Goal: Task Accomplishment & Management: Use online tool/utility

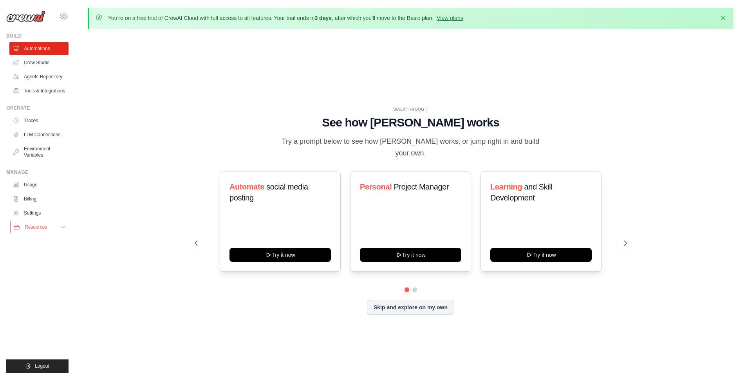
click at [61, 227] on icon at bounding box center [63, 227] width 6 height 6
click at [308, 300] on div "Skip and explore on my own" at bounding box center [411, 307] width 432 height 15
click at [623, 239] on icon at bounding box center [626, 243] width 8 height 8
click at [199, 239] on icon at bounding box center [195, 243] width 8 height 8
click at [34, 61] on link "Crew Studio" at bounding box center [39, 62] width 59 height 13
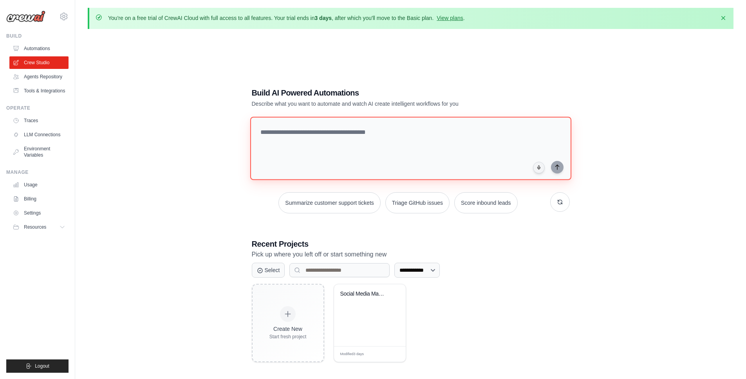
click at [364, 145] on textarea at bounding box center [410, 148] width 321 height 63
click at [37, 77] on link "Agents Repository" at bounding box center [39, 76] width 59 height 13
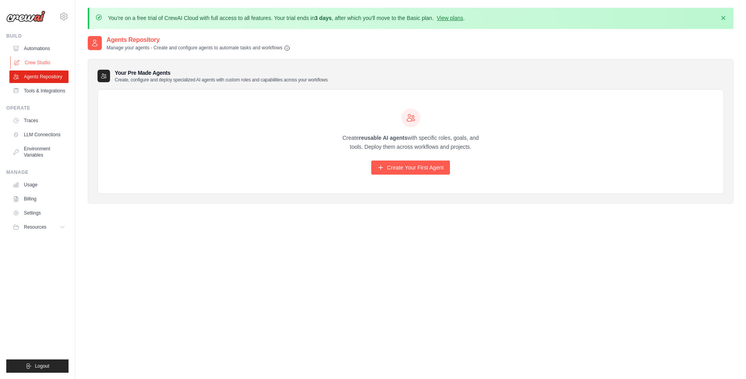
click at [45, 61] on link "Crew Studio" at bounding box center [39, 62] width 59 height 13
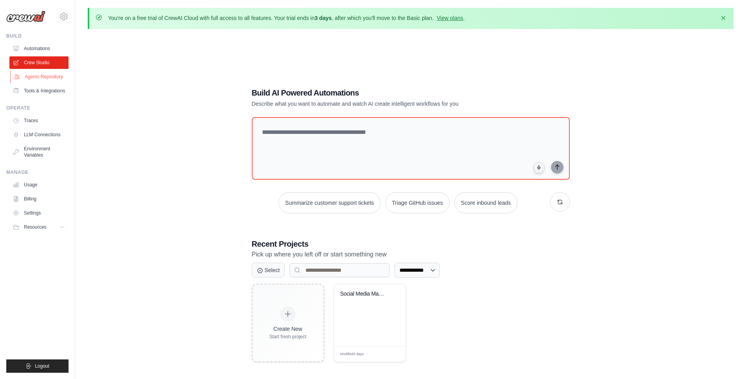
click at [41, 77] on link "Agents Repository" at bounding box center [39, 76] width 59 height 13
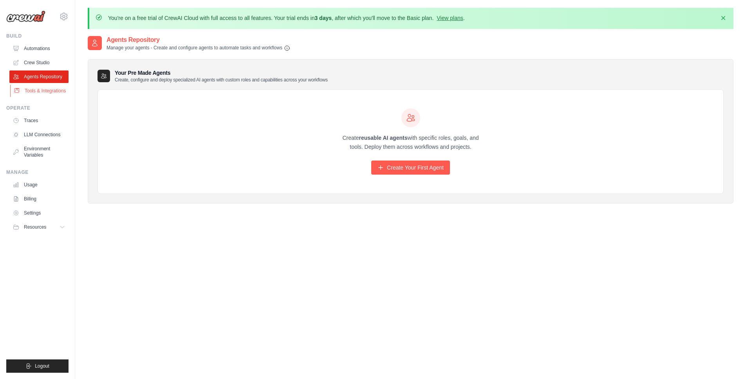
click at [35, 92] on link "Tools & Integrations" at bounding box center [39, 91] width 59 height 13
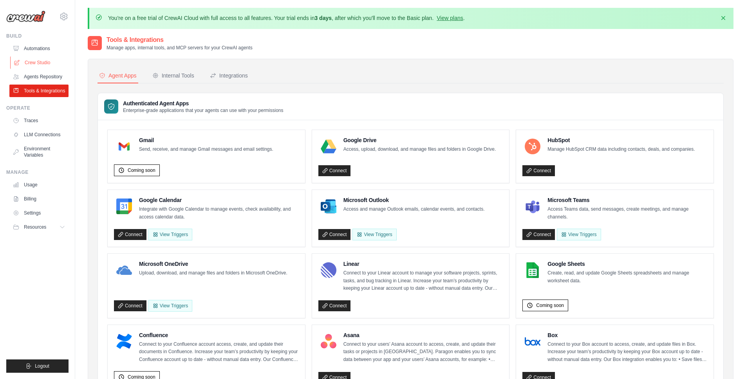
click at [33, 62] on link "Crew Studio" at bounding box center [39, 62] width 59 height 13
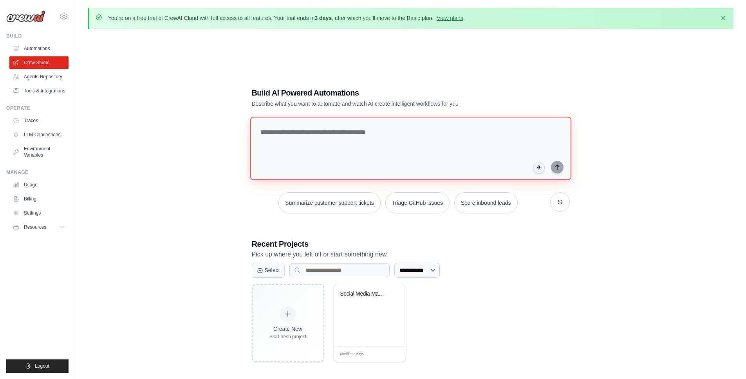
click at [348, 150] on textarea at bounding box center [410, 148] width 321 height 63
type textarea "**********"
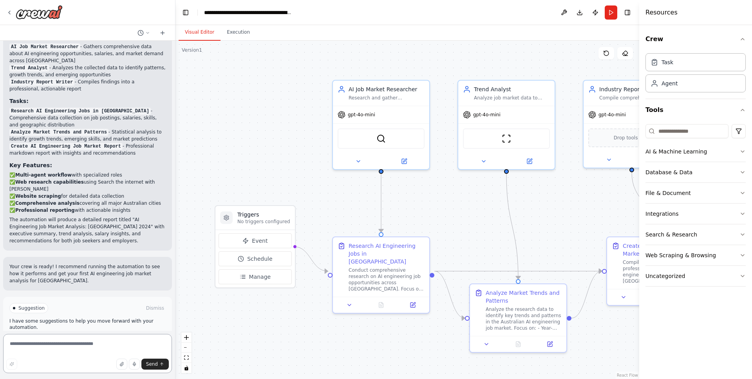
scroll to position [462, 0]
drag, startPoint x: 15, startPoint y: 281, endPoint x: 91, endPoint y: 283, distance: 75.6
click at [59, 301] on div "Suggestion Dismiss" at bounding box center [87, 306] width 156 height 10
click at [81, 337] on span "Run Automation" at bounding box center [91, 340] width 38 height 6
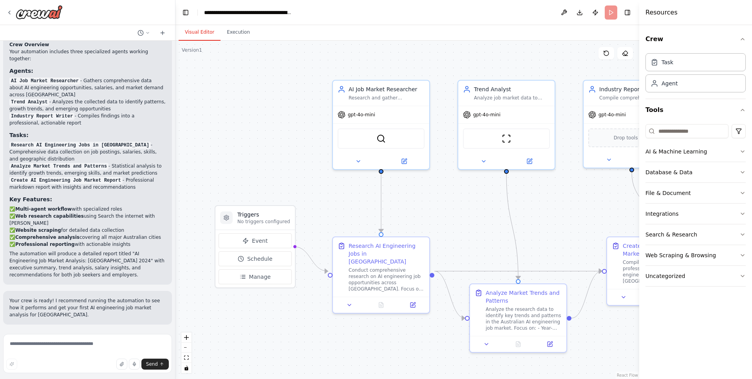
scroll to position [399, 0]
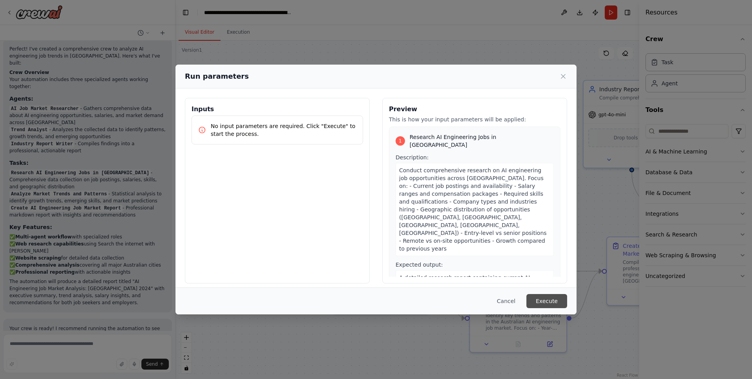
click at [544, 302] on button "Execute" at bounding box center [546, 301] width 41 height 14
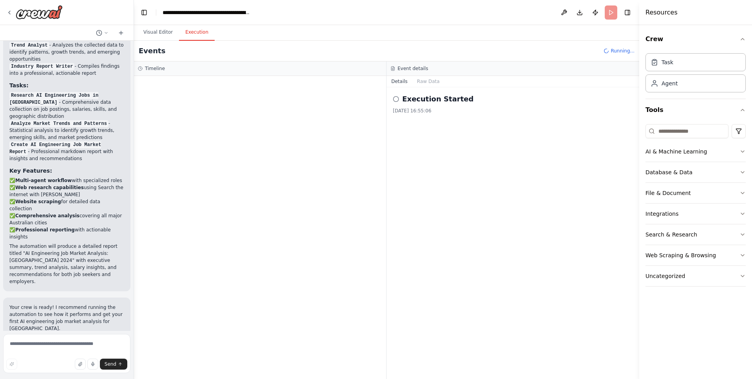
scroll to position [536, 0]
drag, startPoint x: 175, startPoint y: 142, endPoint x: 127, endPoint y: 142, distance: 48.2
click at [127, 142] on div "create a crew to analyze the AI engineering job trending in Australia ▶ Thought…" at bounding box center [376, 189] width 752 height 379
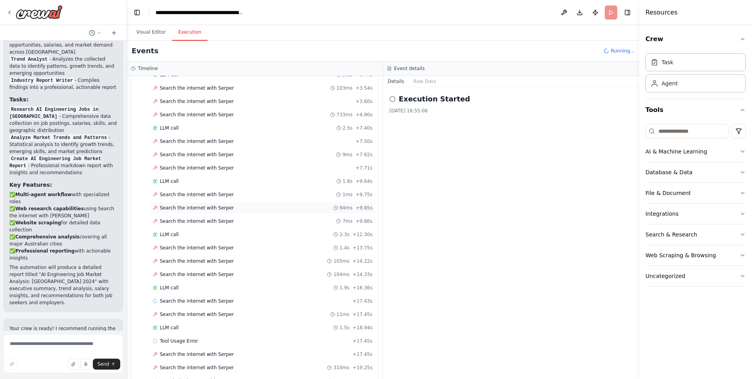
scroll to position [0, 0]
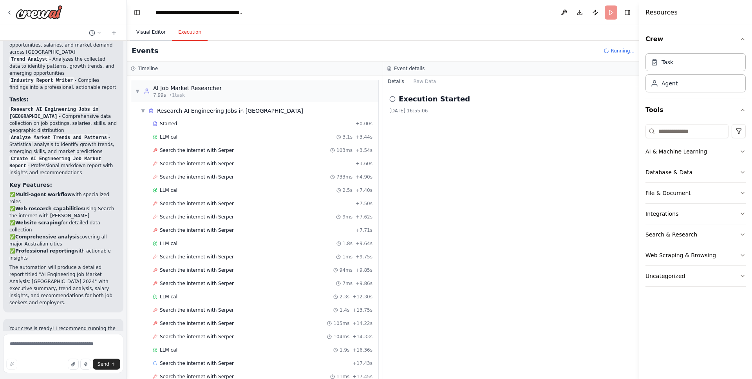
click at [150, 34] on button "Visual Editor" at bounding box center [151, 32] width 42 height 16
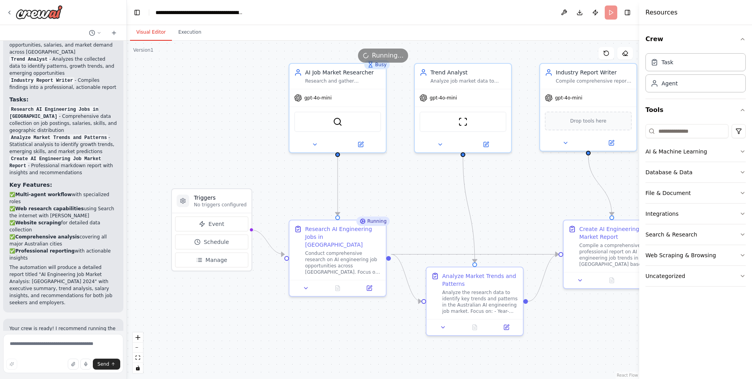
drag, startPoint x: 229, startPoint y: 141, endPoint x: 244, endPoint y: 124, distance: 21.9
click at [244, 124] on div ".deletable-edge-delete-btn { width: 20px; height: 20px; border: 0px solid #ffff…" at bounding box center [383, 210] width 512 height 338
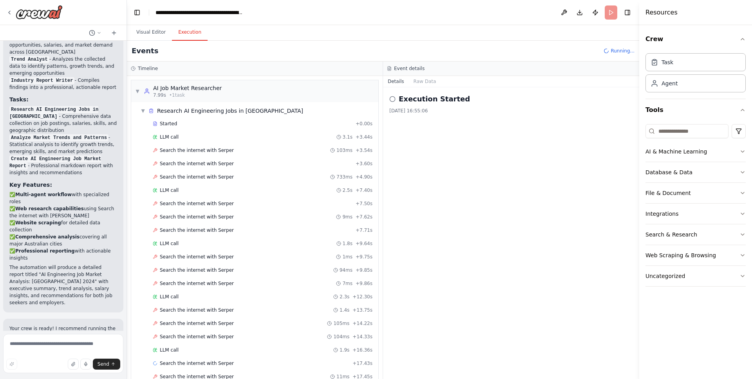
click at [189, 34] on button "Execution" at bounding box center [190, 32] width 36 height 16
click at [150, 32] on button "Visual Editor" at bounding box center [151, 32] width 42 height 16
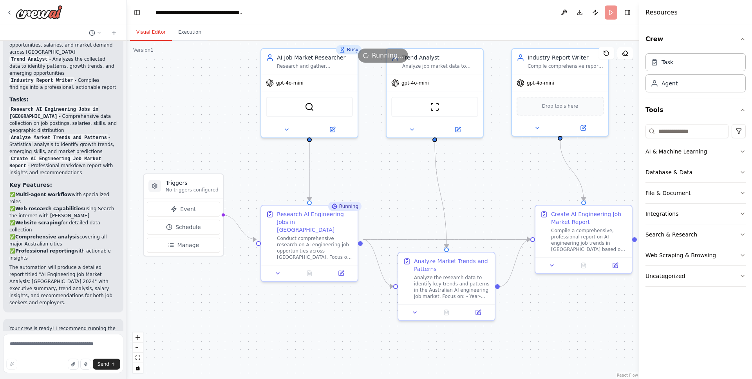
drag, startPoint x: 388, startPoint y: 326, endPoint x: 360, endPoint y: 312, distance: 31.9
click at [360, 312] on div ".deletable-edge-delete-btn { width: 20px; height: 20px; border: 0px solid #ffff…" at bounding box center [383, 210] width 512 height 338
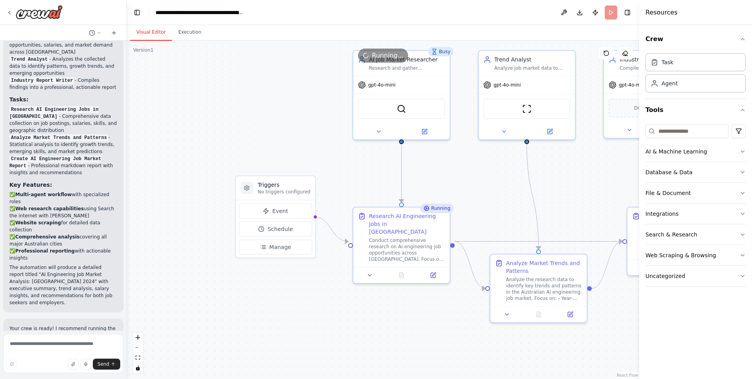
drag, startPoint x: 341, startPoint y: 314, endPoint x: 433, endPoint y: 316, distance: 92.0
click at [433, 316] on div ".deletable-edge-delete-btn { width: 20px; height: 20px; border: 0px solid #ffff…" at bounding box center [383, 210] width 512 height 338
click at [246, 188] on circle at bounding box center [247, 188] width 2 height 2
click at [270, 189] on p "No triggers configured" at bounding box center [284, 192] width 53 height 6
click at [276, 209] on span "Event" at bounding box center [280, 211] width 16 height 8
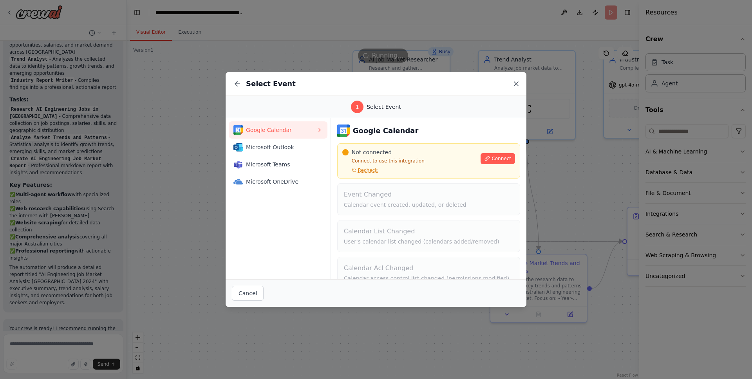
click at [513, 82] on icon at bounding box center [516, 84] width 8 height 8
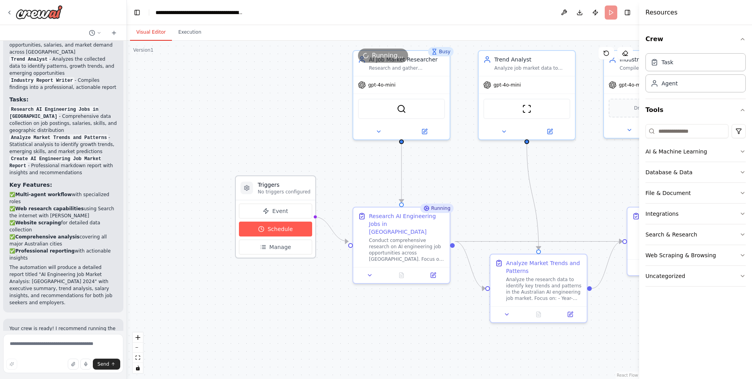
click at [279, 231] on span "Schedule" at bounding box center [279, 229] width 25 height 8
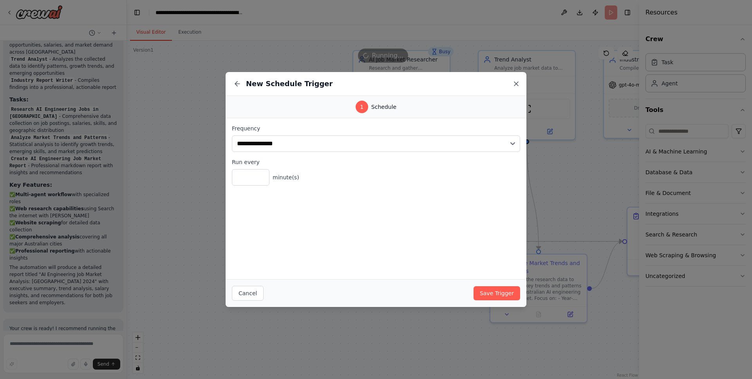
click at [517, 83] on icon at bounding box center [516, 84] width 4 height 4
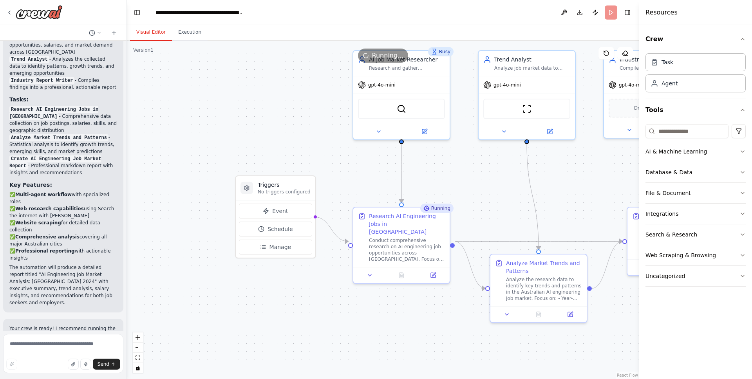
click at [278, 310] on div ".deletable-edge-delete-btn { width: 20px; height: 20px; border: 0px solid #ffff…" at bounding box center [383, 210] width 512 height 338
click at [272, 249] on span "Manage" at bounding box center [280, 247] width 22 height 8
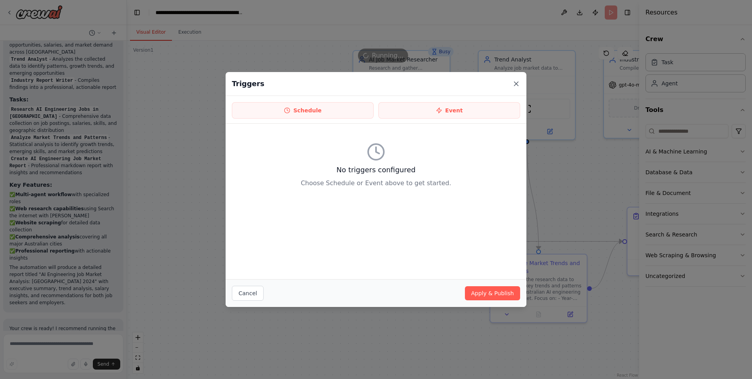
click at [516, 83] on icon at bounding box center [516, 84] width 8 height 8
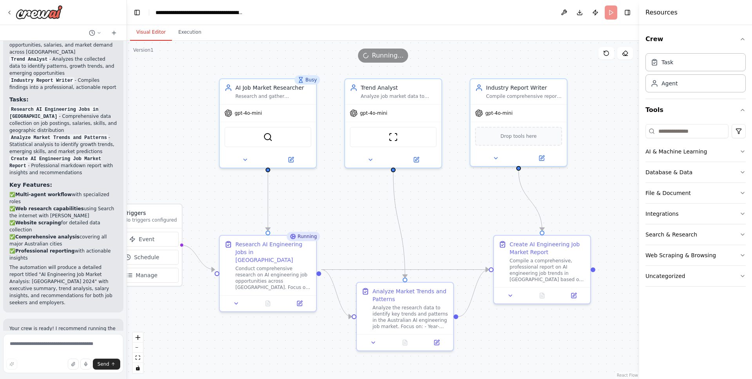
drag, startPoint x: 379, startPoint y: 305, endPoint x: 245, endPoint y: 332, distance: 136.7
click at [244, 332] on div ".deletable-edge-delete-btn { width: 20px; height: 20px; border: 0px solid #ffff…" at bounding box center [383, 210] width 512 height 338
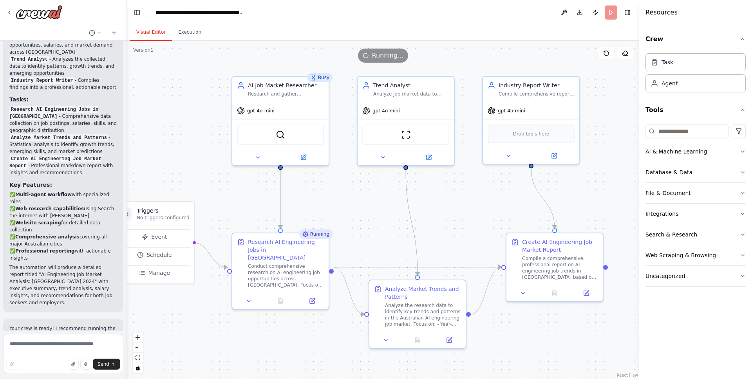
drag, startPoint x: 503, startPoint y: 327, endPoint x: 517, endPoint y: 325, distance: 13.8
click at [517, 325] on div ".deletable-edge-delete-btn { width: 20px; height: 20px; border: 0px solid #ffff…" at bounding box center [383, 210] width 512 height 338
click at [265, 83] on div "AI Job Market Researcher" at bounding box center [286, 84] width 76 height 8
click at [256, 243] on div "Research AI Engineering Jobs in Australia" at bounding box center [286, 247] width 76 height 23
click at [396, 288] on div "Analyze Market Trends and Patterns" at bounding box center [423, 291] width 76 height 16
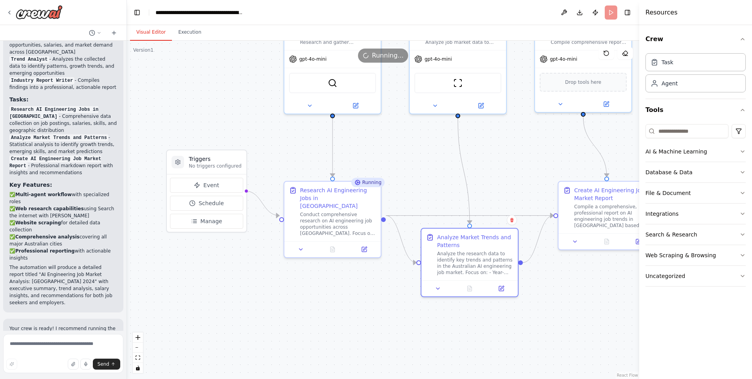
drag, startPoint x: 202, startPoint y: 156, endPoint x: 254, endPoint y: 105, distance: 73.4
click at [254, 105] on div ".deletable-edge-delete-btn { width: 20px; height: 20px; border: 0px solid #ffff…" at bounding box center [383, 210] width 512 height 338
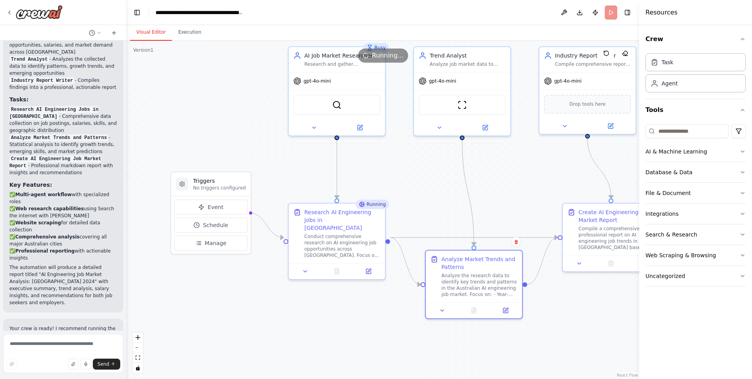
drag, startPoint x: 387, startPoint y: 314, endPoint x: 388, endPoint y: 340, distance: 26.6
click at [388, 340] on div ".deletable-edge-delete-btn { width: 20px; height: 20px; border: 0px solid #ffff…" at bounding box center [383, 210] width 512 height 338
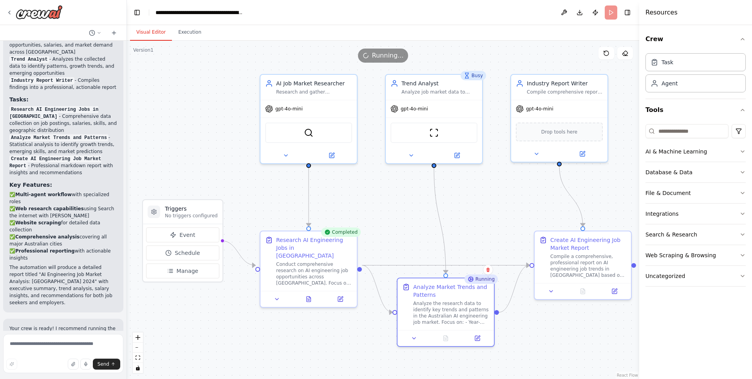
drag, startPoint x: 428, startPoint y: 182, endPoint x: 406, endPoint y: 206, distance: 32.7
click at [406, 206] on div ".deletable-edge-delete-btn { width: 20px; height: 20px; border: 0px solid #ffff…" at bounding box center [383, 210] width 512 height 338
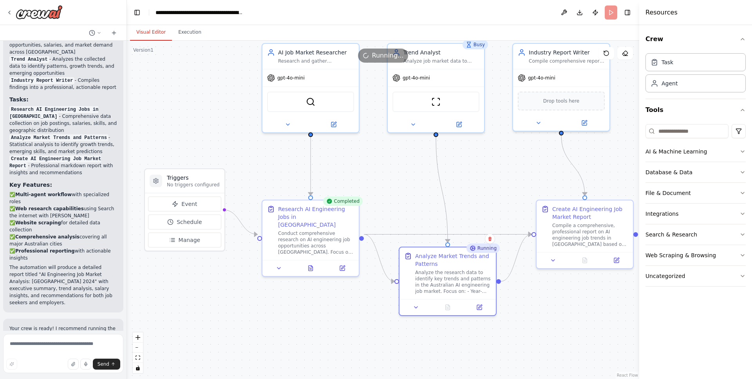
drag, startPoint x: 179, startPoint y: 99, endPoint x: 180, endPoint y: 69, distance: 30.6
click at [180, 69] on div ".deletable-edge-delete-btn { width: 20px; height: 20px; border: 0px solid #ffff…" at bounding box center [383, 210] width 512 height 338
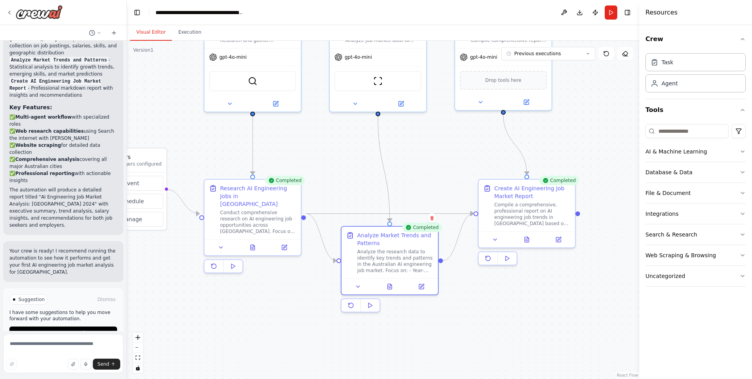
drag, startPoint x: 537, startPoint y: 320, endPoint x: 480, endPoint y: 299, distance: 61.5
click at [480, 299] on div ".deletable-edge-delete-btn { width: 20px; height: 20px; border: 0px solid #ffff…" at bounding box center [383, 210] width 512 height 338
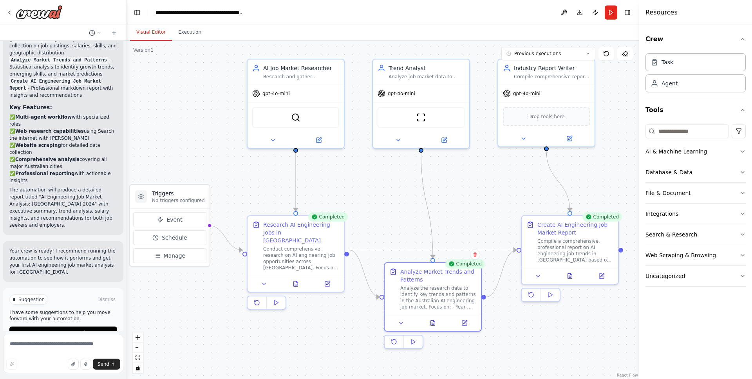
drag, startPoint x: 355, startPoint y: 153, endPoint x: 492, endPoint y: 87, distance: 152.5
click at [399, 189] on div ".deletable-edge-delete-btn { width: 20px; height: 20px; border: 0px solid #ffff…" at bounding box center [383, 210] width 512 height 338
click at [562, 11] on button at bounding box center [563, 12] width 13 height 14
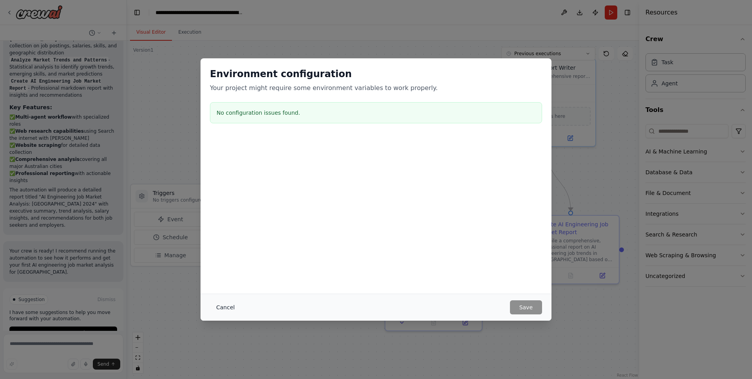
click at [223, 307] on button "Cancel" at bounding box center [225, 307] width 31 height 14
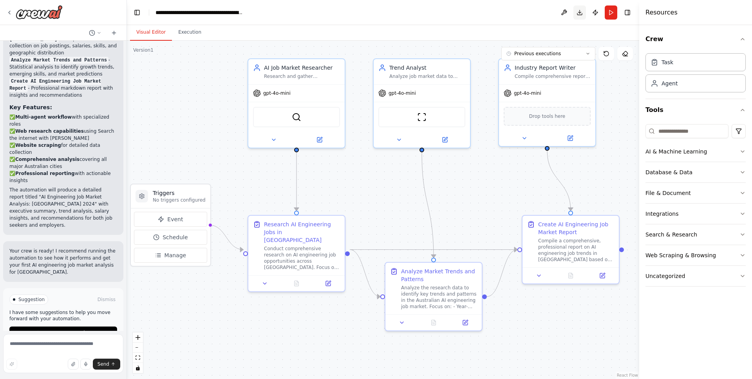
click at [579, 13] on button "Download" at bounding box center [579, 12] width 13 height 14
click at [495, 9] on header "**********" at bounding box center [383, 12] width 512 height 25
click at [596, 13] on button "Publish" at bounding box center [595, 12] width 13 height 14
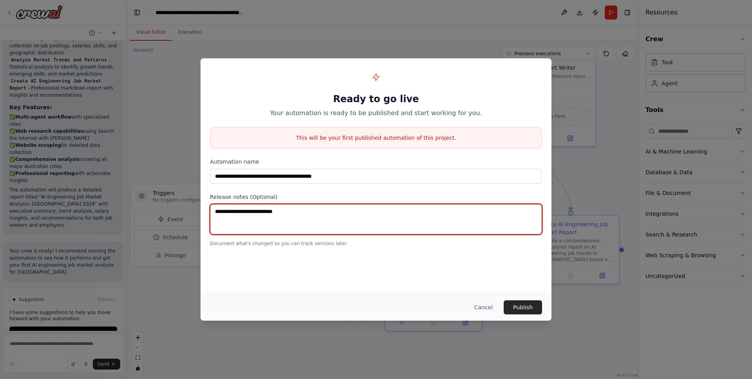
click at [353, 219] on textarea at bounding box center [376, 219] width 332 height 31
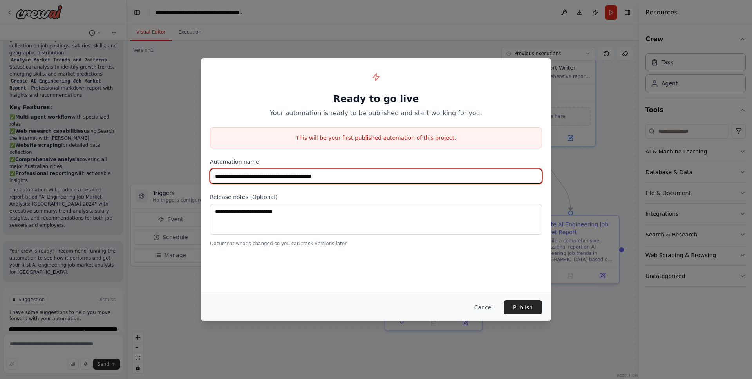
click at [365, 177] on input "**********" at bounding box center [376, 176] width 332 height 15
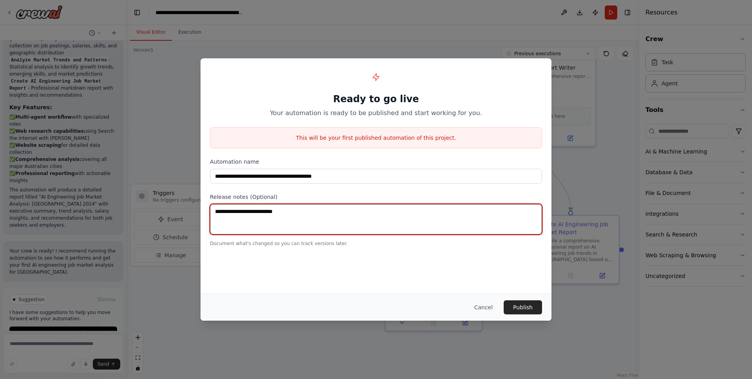
click at [321, 215] on textarea at bounding box center [376, 219] width 332 height 31
type textarea "*"
click at [352, 215] on textarea "**********" at bounding box center [376, 219] width 332 height 31
type textarea "**********"
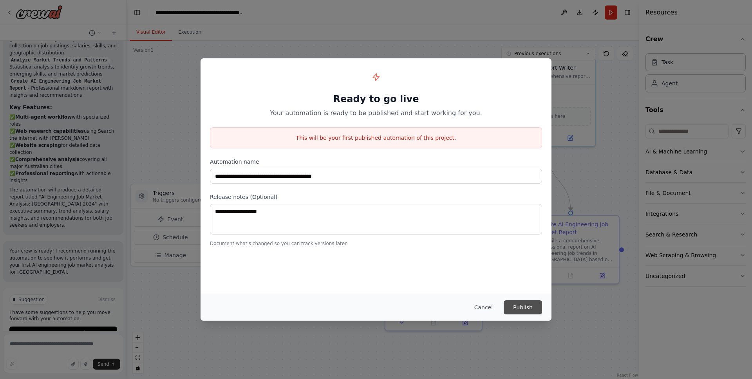
click at [525, 306] on button "Publish" at bounding box center [522, 307] width 38 height 14
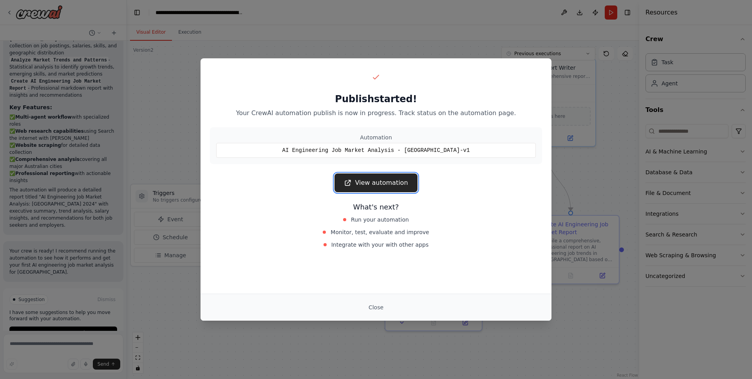
click at [378, 186] on link "View automation" at bounding box center [375, 182] width 83 height 19
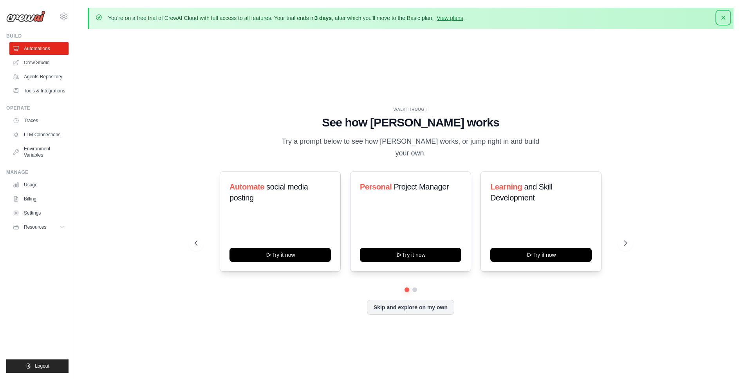
click at [722, 17] on icon "button" at bounding box center [723, 18] width 4 height 4
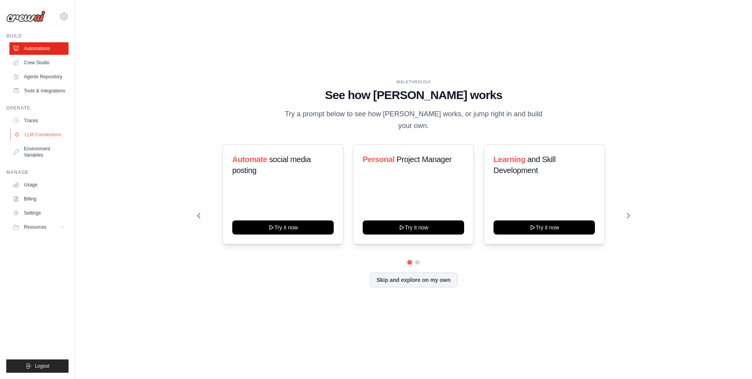
click at [40, 134] on link "LLM Connections" at bounding box center [39, 134] width 59 height 13
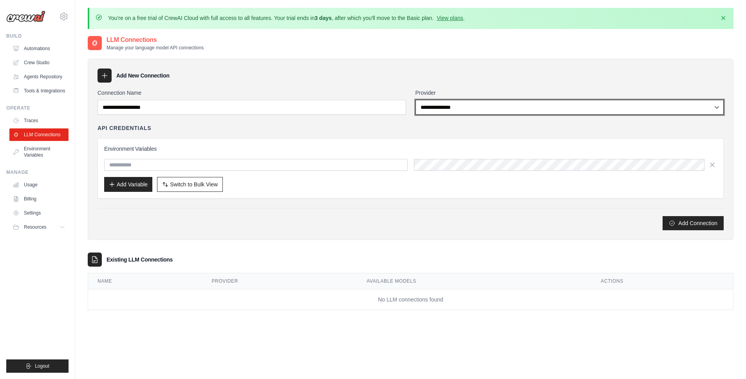
click at [475, 108] on select "**********" at bounding box center [569, 107] width 308 height 15
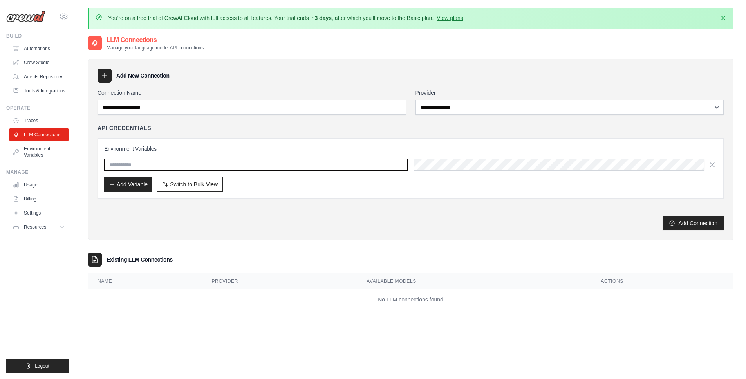
click at [321, 167] on input "text" at bounding box center [255, 165] width 303 height 12
click at [402, 145] on h3 "Environment Variables" at bounding box center [410, 149] width 613 height 8
click at [38, 61] on link "Crew Studio" at bounding box center [39, 62] width 59 height 13
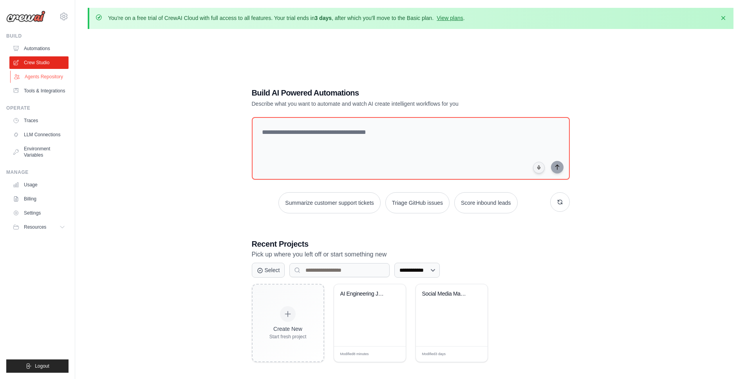
click at [34, 76] on link "Agents Repository" at bounding box center [39, 76] width 59 height 13
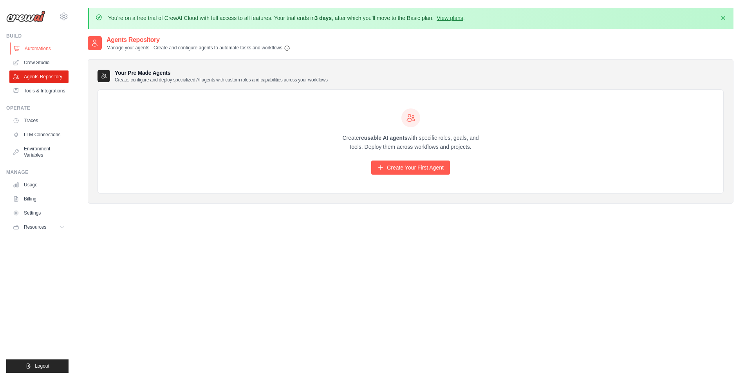
click at [37, 48] on link "Automations" at bounding box center [39, 48] width 59 height 13
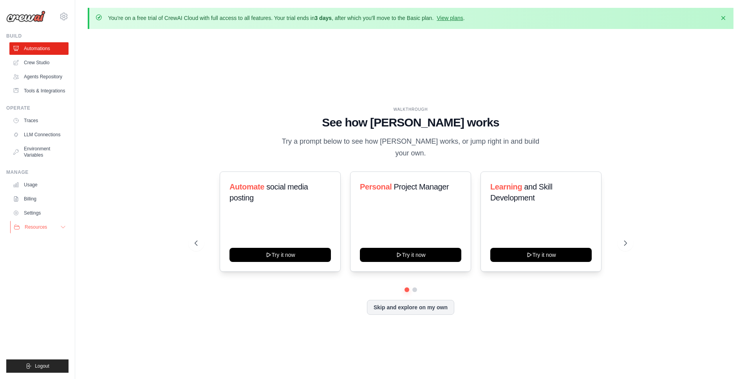
click at [44, 228] on span "Resources" at bounding box center [36, 227] width 22 height 6
click at [33, 119] on link "Traces" at bounding box center [39, 120] width 59 height 13
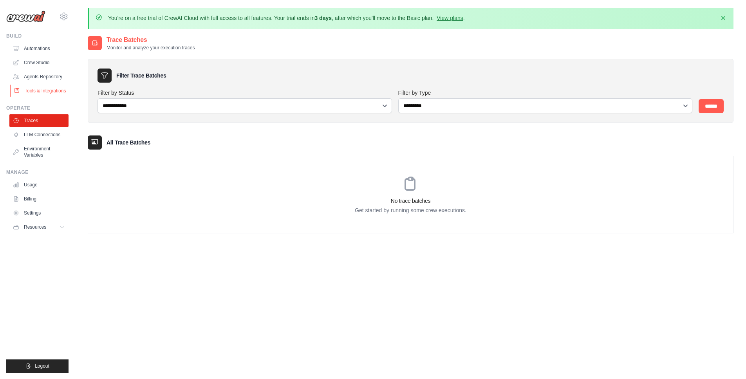
click at [39, 90] on link "Tools & Integrations" at bounding box center [39, 91] width 59 height 13
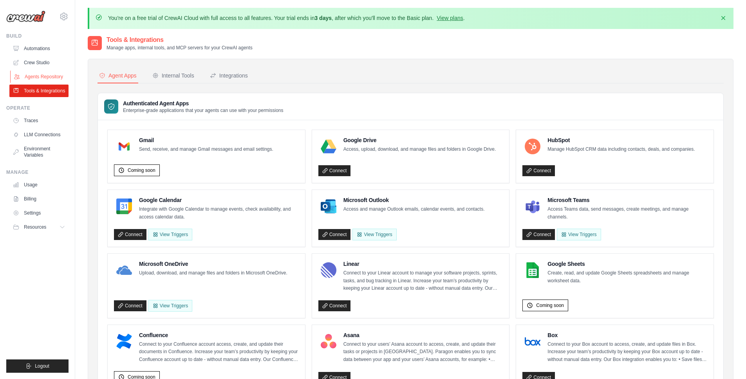
click at [41, 76] on link "Agents Repository" at bounding box center [39, 76] width 59 height 13
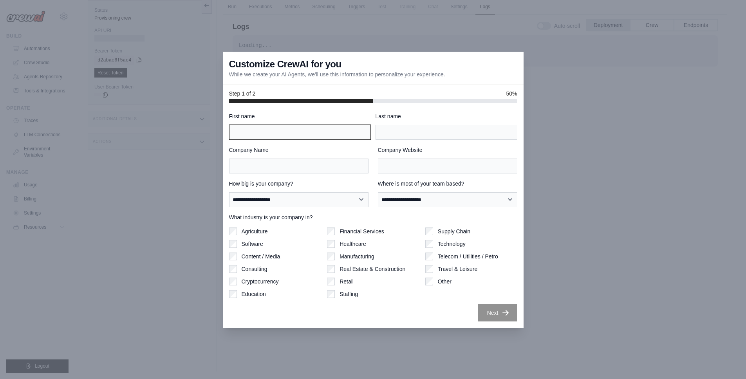
click at [276, 135] on input "First name" at bounding box center [300, 132] width 142 height 15
click at [346, 114] on label "First name" at bounding box center [300, 116] width 142 height 8
click at [346, 125] on input "First name" at bounding box center [300, 132] width 142 height 15
click at [287, 137] on input "First name" at bounding box center [300, 132] width 142 height 15
type input "******"
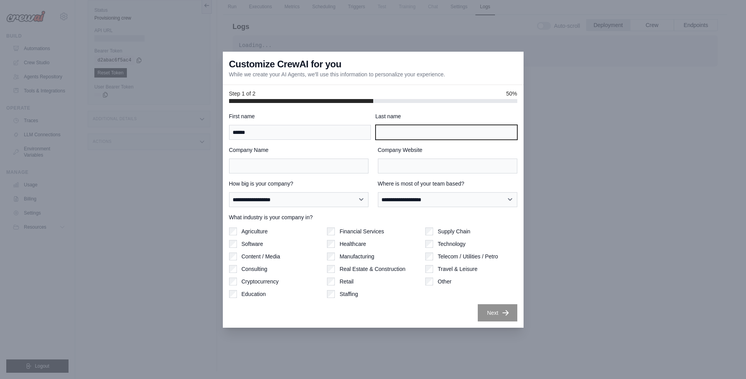
type input "***"
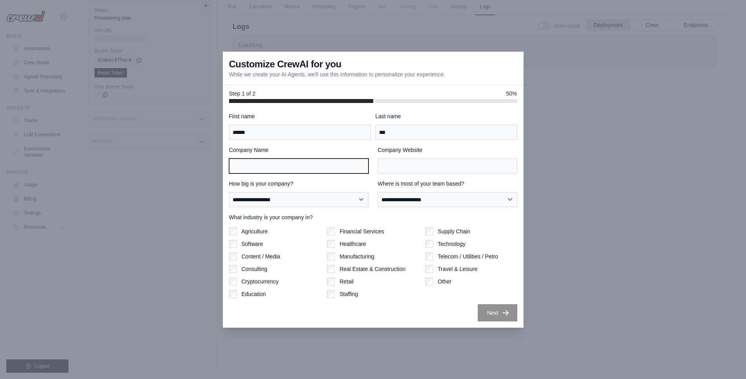
type input "*****"
drag, startPoint x: 303, startPoint y: 166, endPoint x: 173, endPoint y: 159, distance: 129.3
click at [173, 159] on div "**********" at bounding box center [373, 189] width 746 height 379
type input "****"
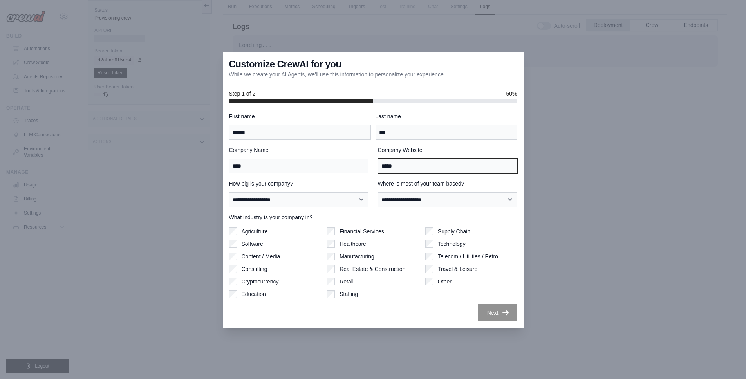
drag, startPoint x: 404, startPoint y: 170, endPoint x: 368, endPoint y: 167, distance: 36.1
click at [368, 167] on div "Company Name **** Company Website *****" at bounding box center [373, 159] width 288 height 27
click at [402, 219] on label "What industry is your company in?" at bounding box center [373, 217] width 288 height 8
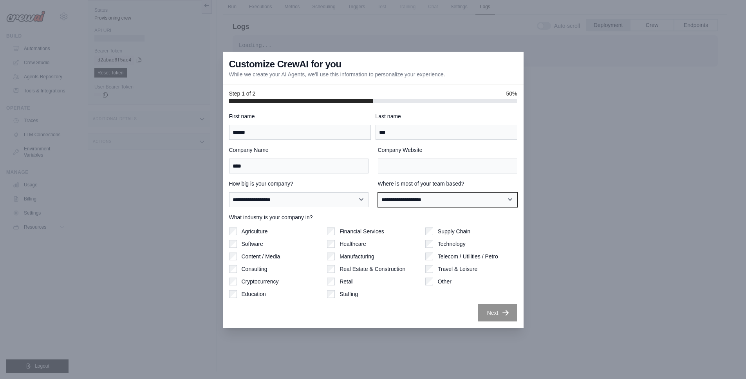
click at [453, 202] on select "**********" at bounding box center [447, 199] width 139 height 15
select select "**********"
click at [378, 192] on select "**********" at bounding box center [447, 199] width 139 height 15
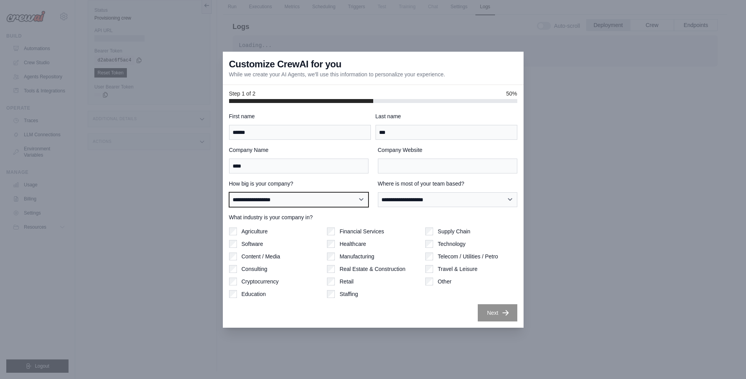
click at [346, 202] on select "**********" at bounding box center [298, 199] width 139 height 15
select select "**********"
click at [229, 192] on select "**********" at bounding box center [298, 199] width 139 height 15
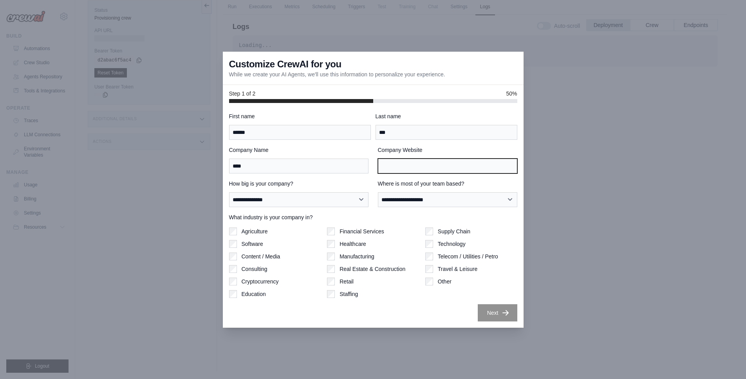
click at [404, 168] on input "Company Website" at bounding box center [447, 166] width 139 height 15
click at [687, 126] on div at bounding box center [373, 189] width 746 height 379
click at [411, 169] on input "Company Website" at bounding box center [447, 166] width 139 height 15
paste input "**********"
type input "**********"
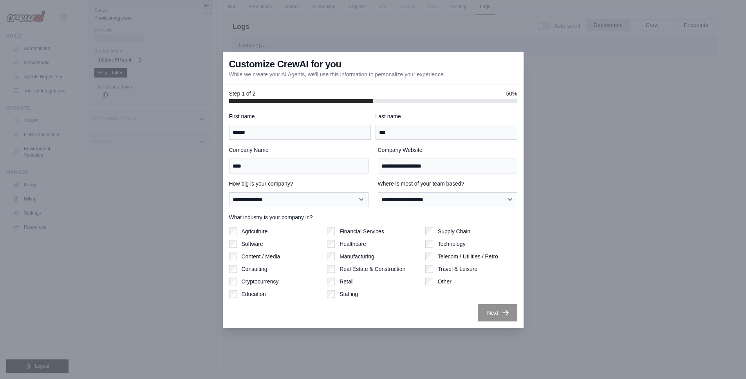
click at [355, 148] on label "Company Name" at bounding box center [298, 150] width 139 height 8
click at [355, 159] on input "****" at bounding box center [298, 166] width 139 height 15
click at [490, 312] on button "Next" at bounding box center [498, 312] width 40 height 17
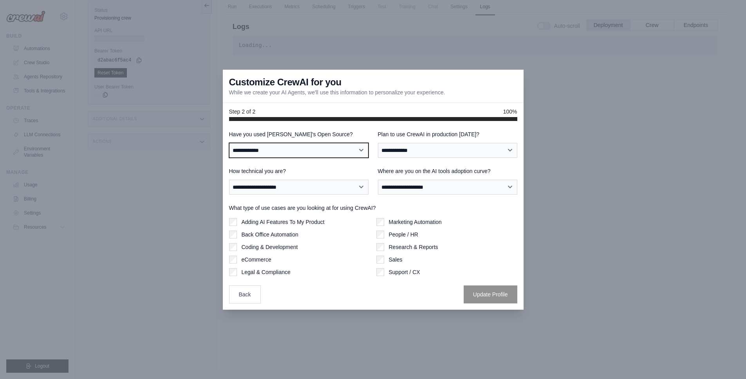
click at [358, 150] on select "**********" at bounding box center [298, 150] width 139 height 15
select select "**********"
click at [229, 143] on select "**********" at bounding box center [298, 150] width 139 height 15
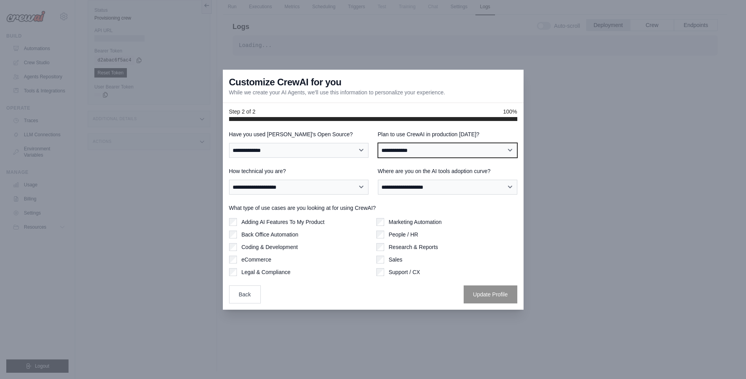
click at [445, 152] on select "**********" at bounding box center [447, 150] width 139 height 15
select select "****"
click at [378, 143] on select "**********" at bounding box center [447, 150] width 139 height 15
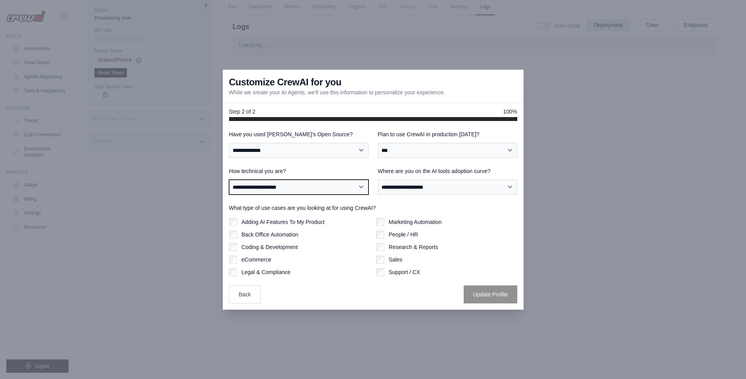
click at [337, 187] on select "**********" at bounding box center [298, 187] width 139 height 15
select select "**********"
click at [229, 180] on select "**********" at bounding box center [298, 187] width 139 height 15
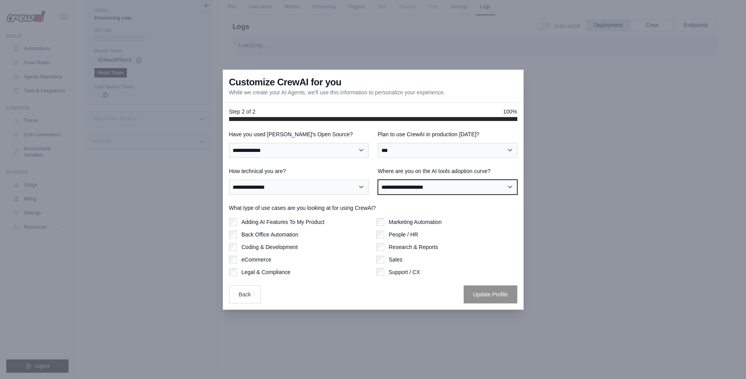
click at [455, 188] on select "**********" at bounding box center [447, 187] width 139 height 15
select select "**********"
click at [378, 180] on select "**********" at bounding box center [447, 187] width 139 height 15
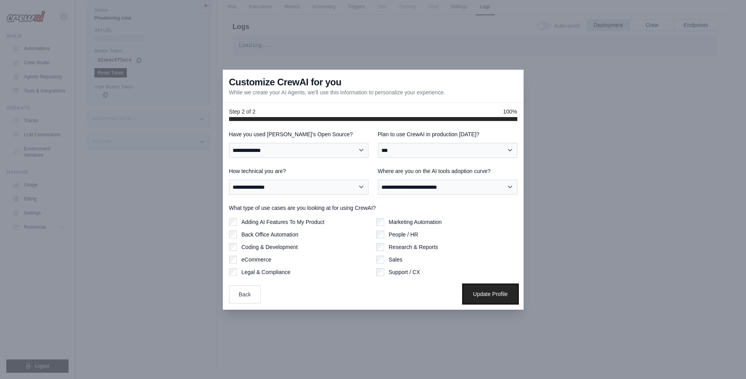
click at [482, 294] on button "Update Profile" at bounding box center [491, 294] width 54 height 18
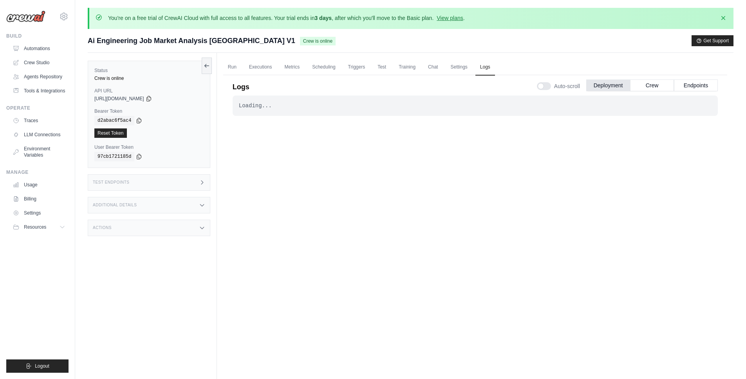
click at [406, 197] on div "Loading... . . . Successful" at bounding box center [475, 243] width 485 height 294
click at [322, 182] on div "Loading... . . . Successful" at bounding box center [475, 243] width 485 height 294
click at [424, 188] on div "Loading... . . . Successful" at bounding box center [475, 243] width 485 height 294
click at [231, 67] on link "Run" at bounding box center [232, 67] width 18 height 16
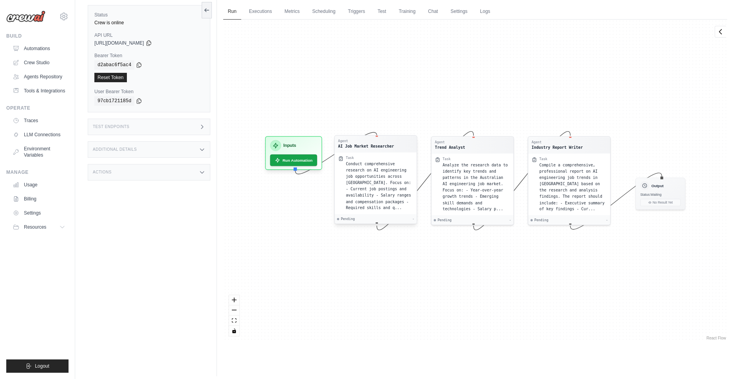
scroll to position [60, 0]
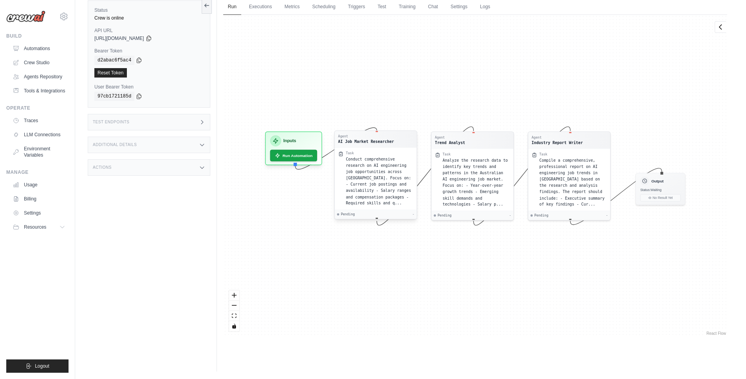
click at [355, 148] on div "Task Conduct comprehensive research on AI engineering job opportunities across …" at bounding box center [376, 179] width 82 height 62
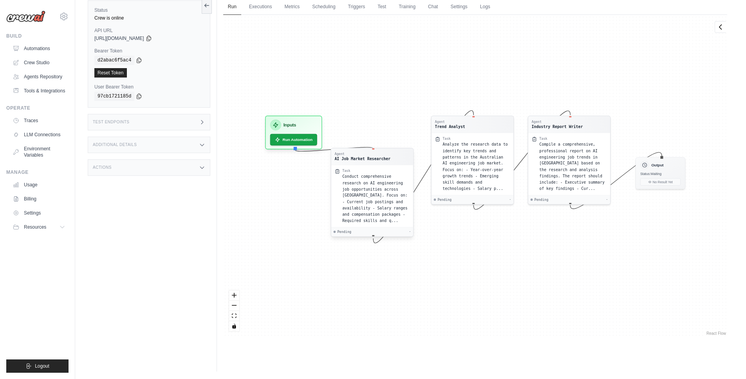
drag, startPoint x: 363, startPoint y: 142, endPoint x: 359, endPoint y: 175, distance: 33.9
click at [359, 175] on div "Agent AI Job Market Researcher Task Conduct comprehensive research on AI engine…" at bounding box center [371, 192] width 83 height 89
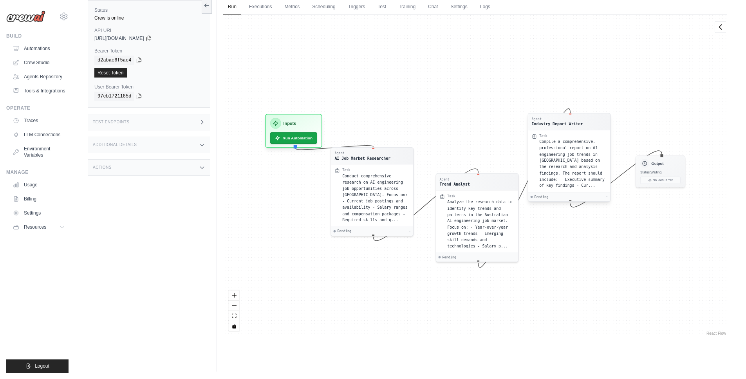
drag, startPoint x: 472, startPoint y: 131, endPoint x: 541, endPoint y: 142, distance: 69.4
click at [477, 182] on div "Agent Trend Analyst" at bounding box center [476, 182] width 75 height 10
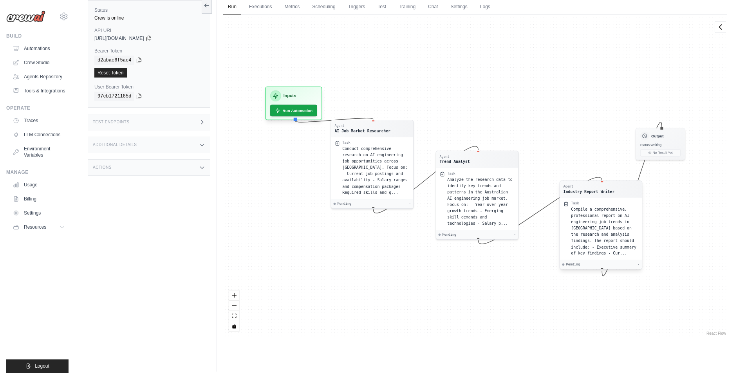
drag, startPoint x: 561, startPoint y: 104, endPoint x: 593, endPoint y: 193, distance: 94.4
click at [593, 193] on div "Agent Industry Report Writer" at bounding box center [588, 189] width 51 height 10
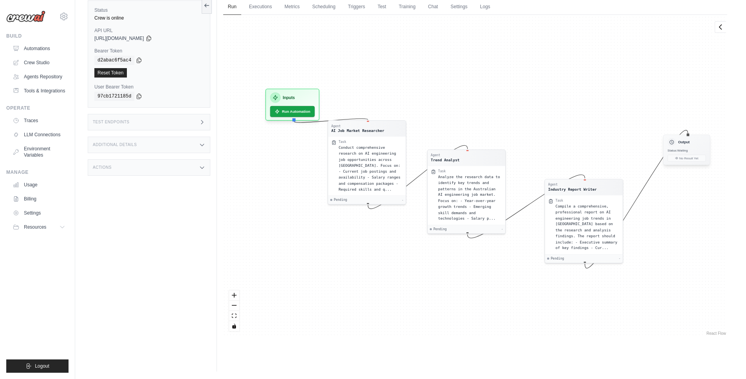
drag, startPoint x: 656, startPoint y: 129, endPoint x: 676, endPoint y: 136, distance: 21.9
click at [685, 139] on h3 "Output" at bounding box center [684, 141] width 12 height 5
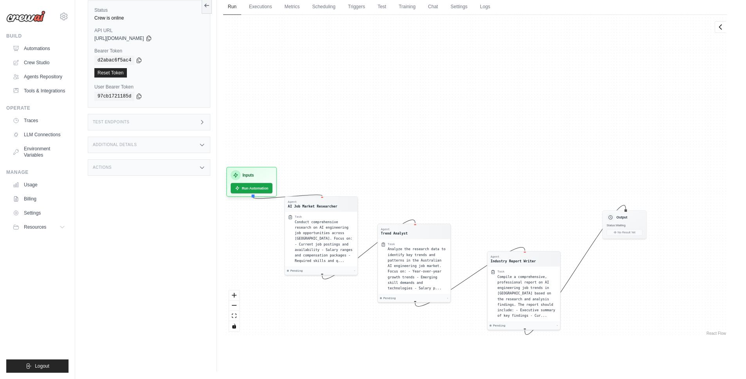
drag, startPoint x: 337, startPoint y: 69, endPoint x: 290, endPoint y: 91, distance: 51.3
click at [298, 141] on div "Agent AI Job Market Researcher Task Conduct comprehensive research on AI engine…" at bounding box center [475, 176] width 504 height 322
click at [262, 7] on link "Executions" at bounding box center [260, 7] width 32 height 16
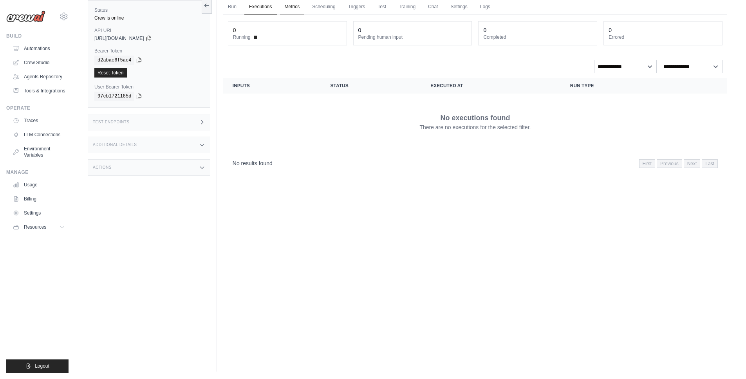
click at [292, 7] on link "Metrics" at bounding box center [292, 7] width 25 height 16
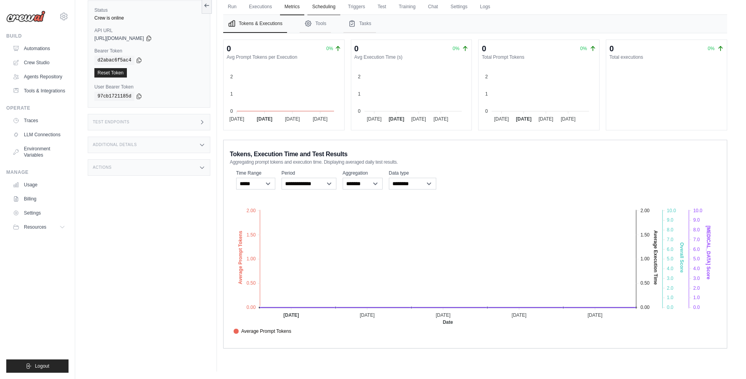
click at [323, 7] on link "Scheduling" at bounding box center [323, 7] width 32 height 16
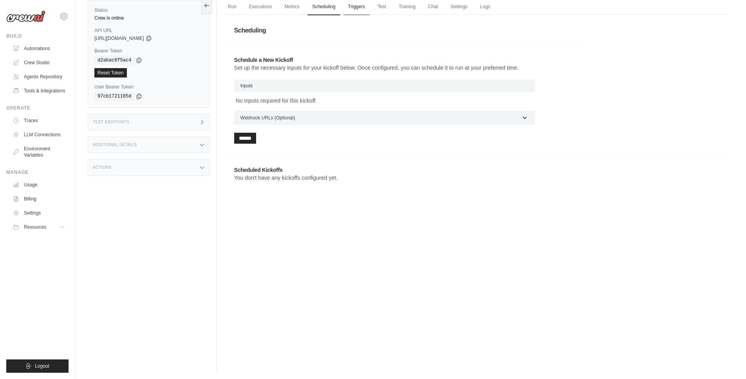
click at [355, 6] on link "Triggers" at bounding box center [356, 7] width 27 height 16
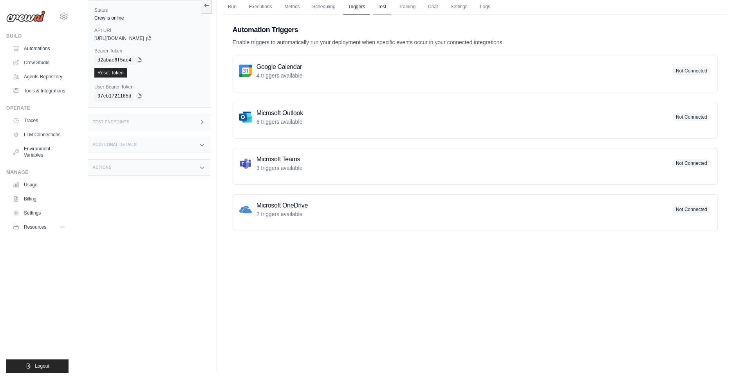
click at [383, 7] on link "Test" at bounding box center [382, 7] width 18 height 16
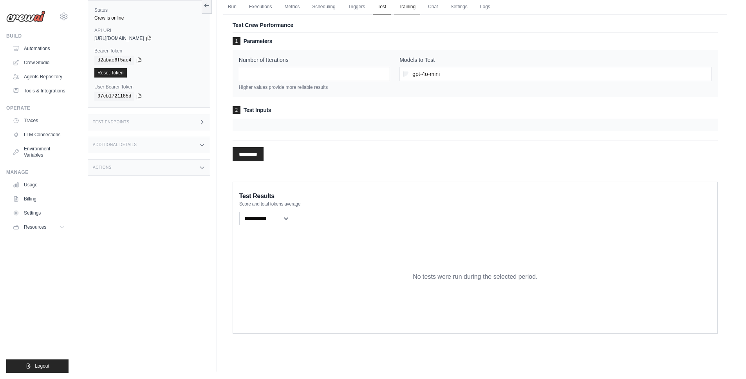
click at [409, 8] on link "Training" at bounding box center [407, 7] width 26 height 16
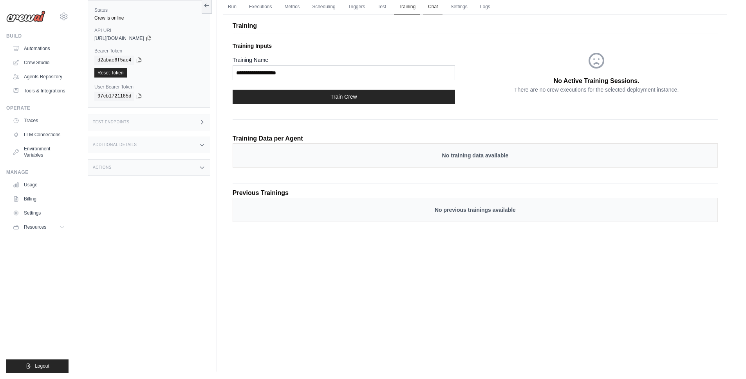
click at [434, 7] on link "Chat" at bounding box center [432, 7] width 19 height 16
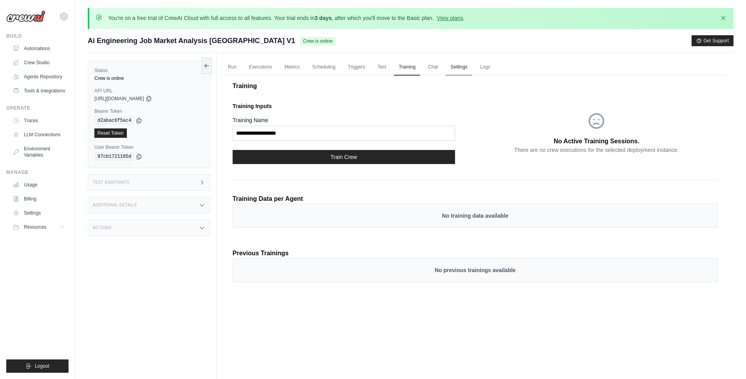
click at [460, 65] on link "Settings" at bounding box center [459, 67] width 26 height 16
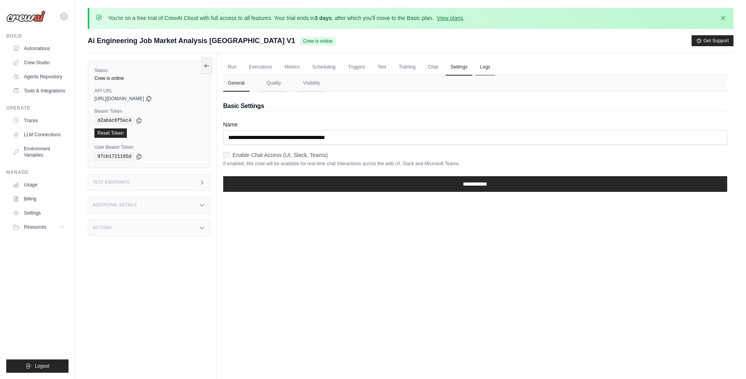
click at [485, 64] on link "Logs" at bounding box center [485, 67] width 20 height 16
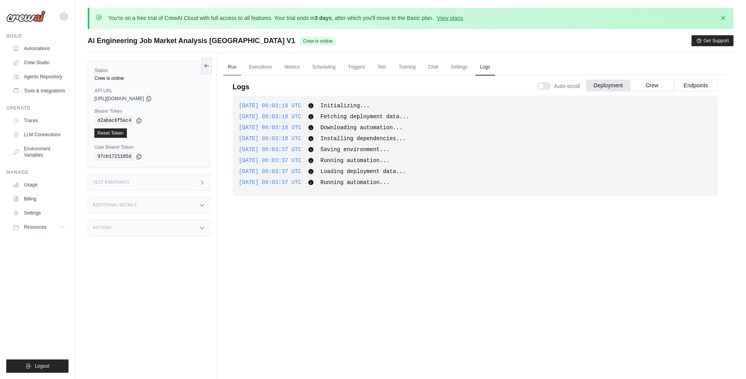
click at [234, 67] on link "Run" at bounding box center [232, 67] width 18 height 16
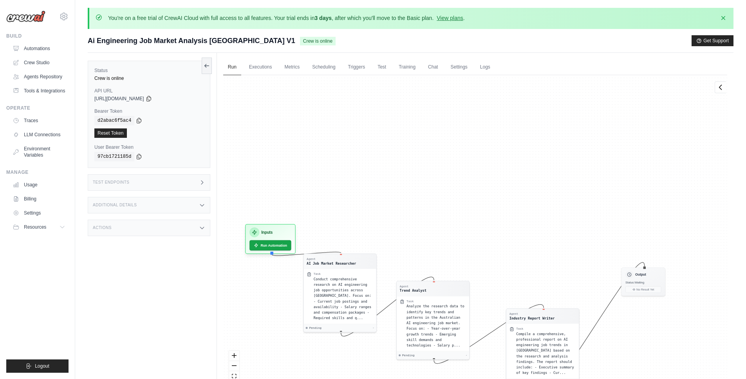
drag, startPoint x: 298, startPoint y: 121, endPoint x: 317, endPoint y: 118, distance: 19.0
click at [317, 118] on div "Agent AI Job Market Researcher Task Conduct comprehensive research on AI engine…" at bounding box center [475, 236] width 504 height 322
click at [263, 67] on link "Executions" at bounding box center [260, 67] width 32 height 16
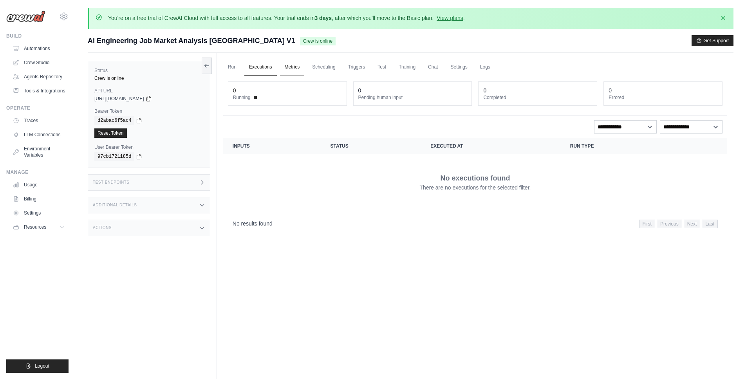
click at [292, 63] on link "Metrics" at bounding box center [292, 67] width 25 height 16
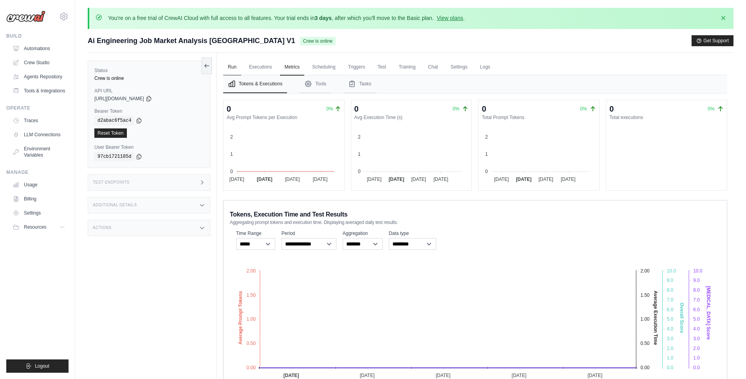
click at [233, 69] on link "Run" at bounding box center [232, 67] width 18 height 16
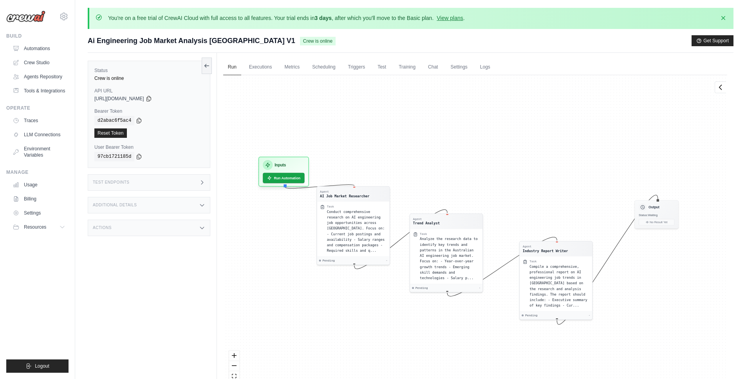
drag, startPoint x: 364, startPoint y: 207, endPoint x: 378, endPoint y: 140, distance: 68.8
click at [378, 140] on div "Agent AI Job Market Researcher Task Conduct comprehensive research on AI engine…" at bounding box center [475, 236] width 504 height 322
click at [37, 136] on link "LLM Connections" at bounding box center [39, 134] width 59 height 13
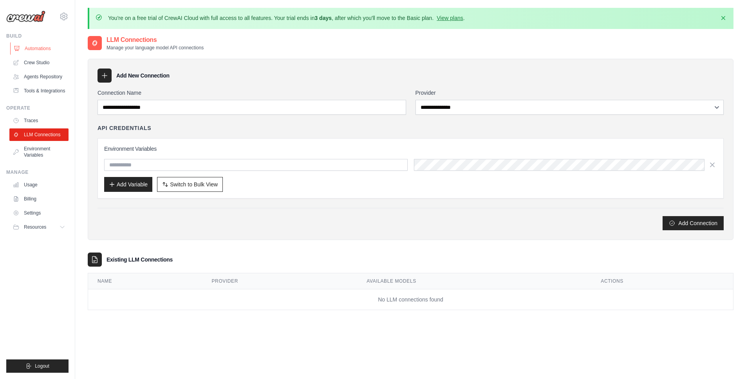
click at [34, 49] on link "Automations" at bounding box center [39, 48] width 59 height 13
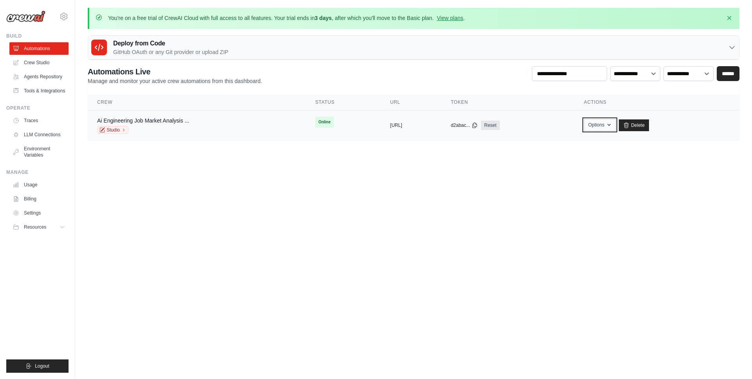
click at [612, 127] on icon "button" at bounding box center [609, 125] width 6 height 6
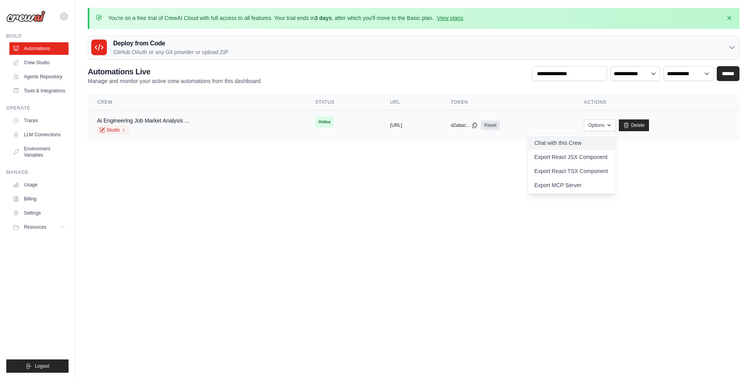
click at [579, 141] on link "Chat with this Crew" at bounding box center [572, 143] width 88 height 14
click at [391, 176] on body "spring_dai@hotmail.com Settings Build Automations" at bounding box center [376, 189] width 752 height 379
click at [157, 121] on link "Ai Engineering Job Market Analysis ..." at bounding box center [143, 120] width 92 height 6
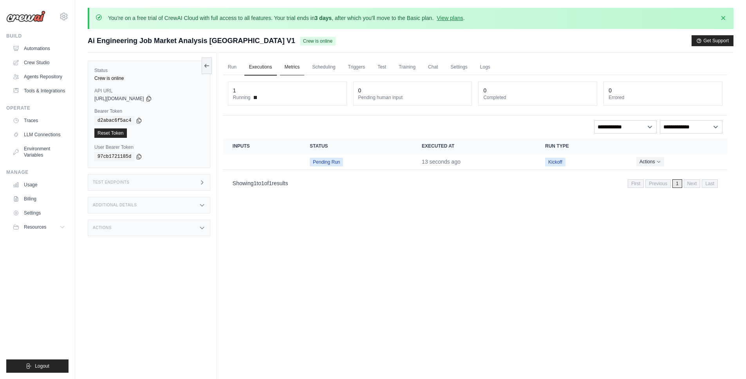
click at [294, 65] on link "Metrics" at bounding box center [292, 67] width 25 height 16
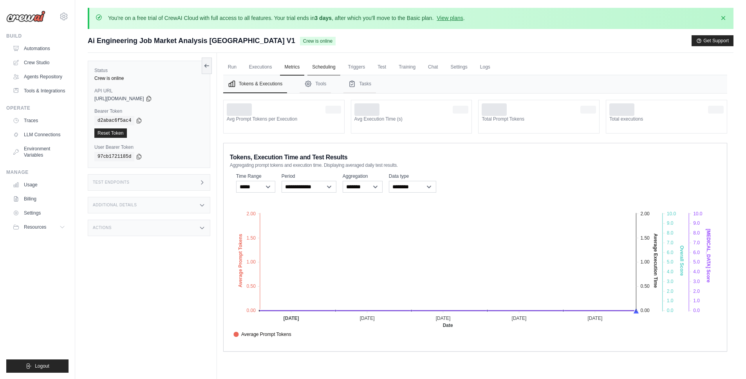
click at [325, 66] on link "Scheduling" at bounding box center [323, 67] width 32 height 16
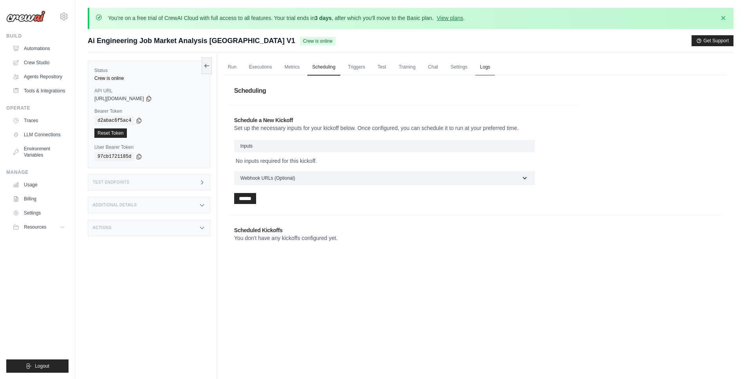
click at [487, 68] on link "Logs" at bounding box center [485, 67] width 20 height 16
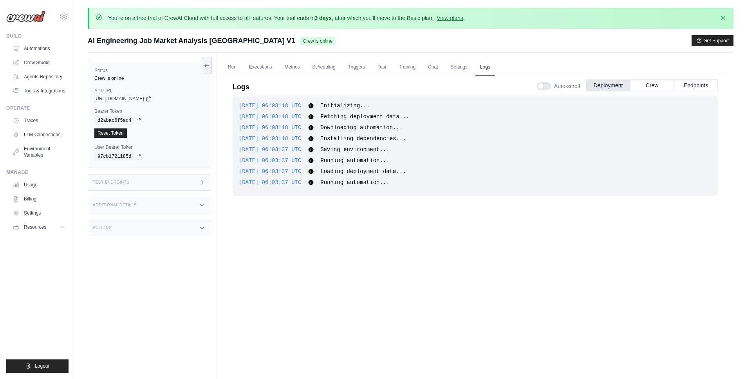
drag, startPoint x: 371, startPoint y: 171, endPoint x: 371, endPoint y: 162, distance: 9.4
click at [371, 171] on span "Loading deployment data..." at bounding box center [362, 171] width 85 height 6
click at [65, 226] on icon at bounding box center [63, 227] width 4 height 2
click at [478, 302] on div "2025-10-06 06:03:18 UTC Initializing... Show more Show less 2025-10-06 06:03:18…" at bounding box center [475, 243] width 485 height 294
click at [404, 267] on div "2025-10-06 06:03:18 UTC Initializing... Show more Show less 2025-10-06 06:03:18…" at bounding box center [475, 243] width 485 height 294
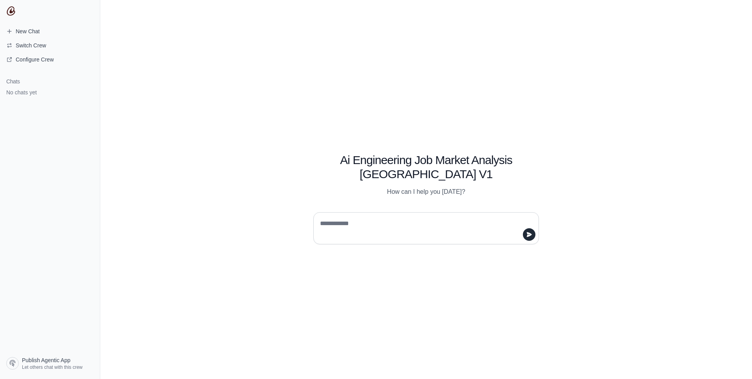
click at [389, 228] on textarea at bounding box center [423, 228] width 211 height 22
type textarea "**********"
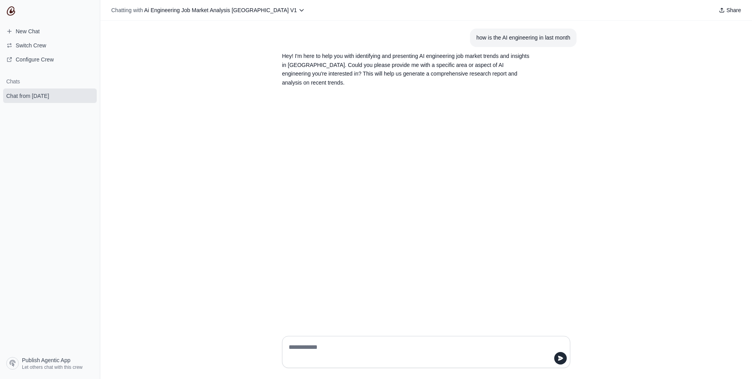
click at [351, 346] on textarea at bounding box center [423, 352] width 273 height 22
type textarea "**********"
